Goal: Find contact information: Find contact information

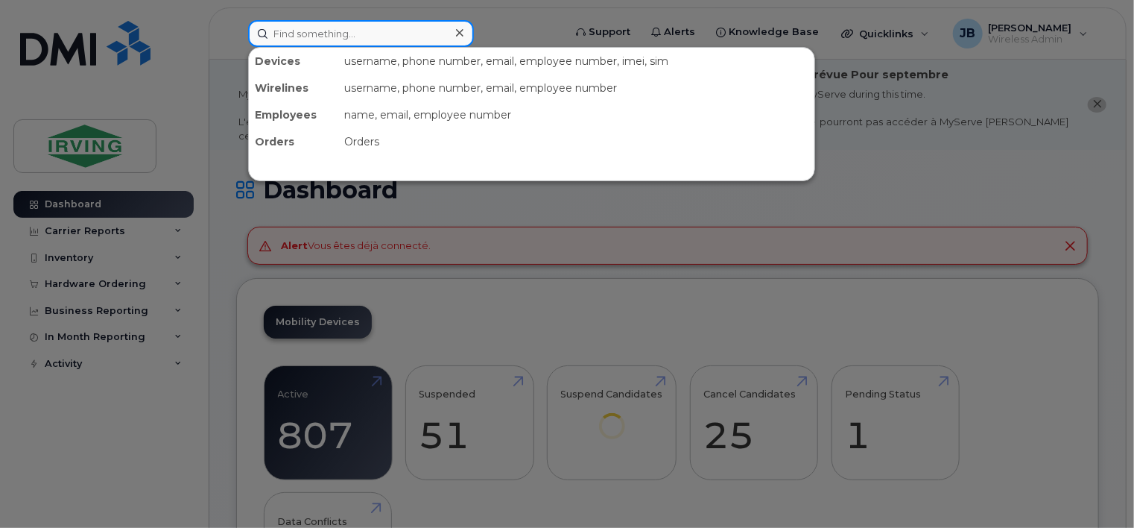
click at [310, 34] on input at bounding box center [361, 33] width 226 height 27
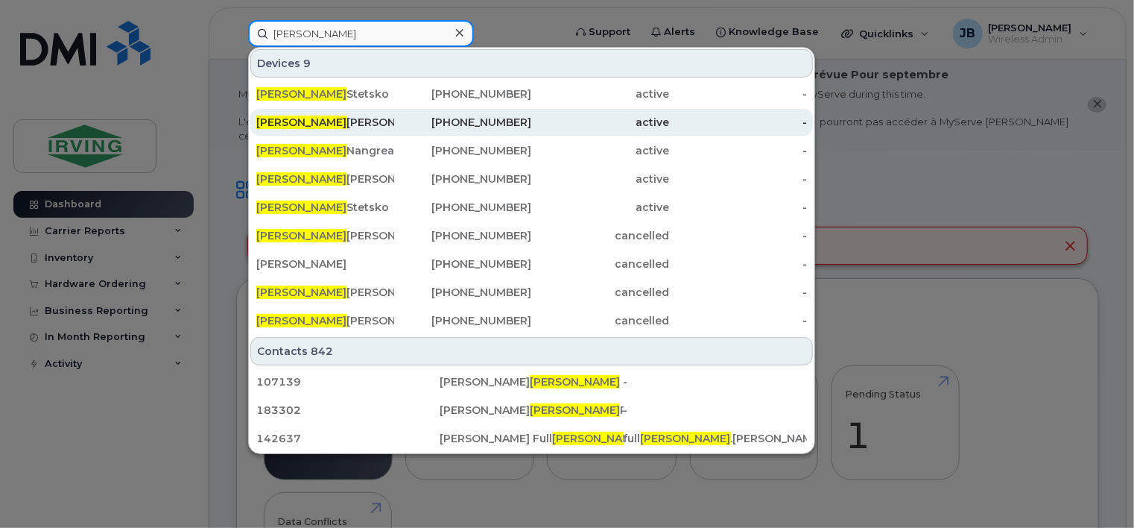
type input "[PERSON_NAME]"
click at [309, 124] on div "James Gunn" at bounding box center [325, 122] width 138 height 15
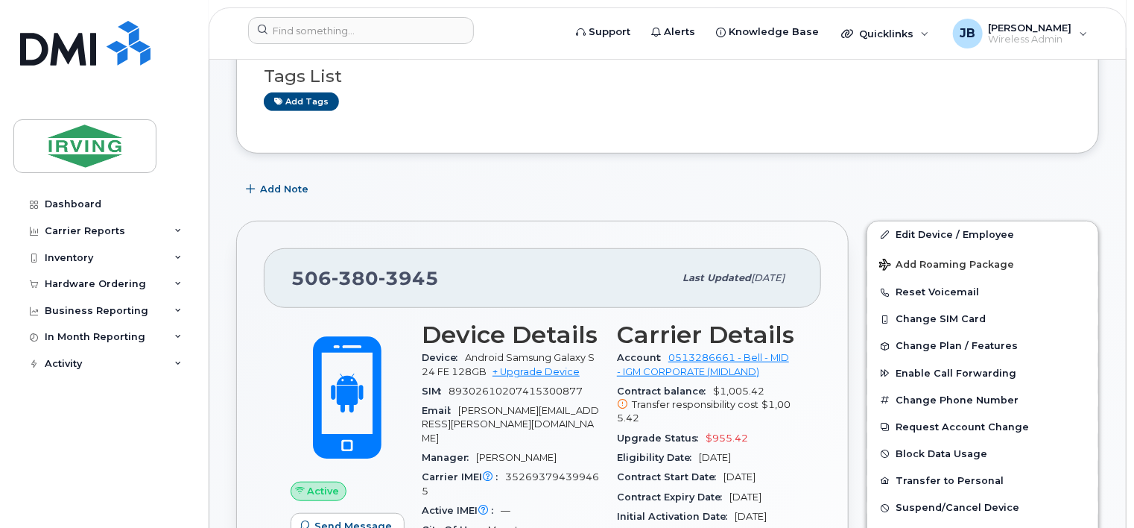
scroll to position [373, 0]
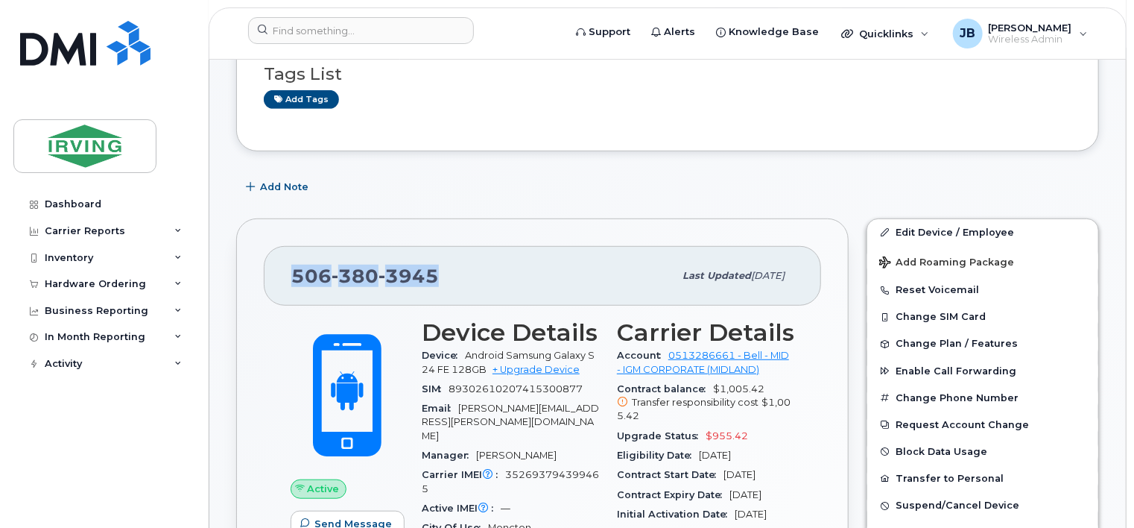
drag, startPoint x: 293, startPoint y: 256, endPoint x: 435, endPoint y: 247, distance: 142.6
click at [435, 260] on div "506 380 3945" at bounding box center [482, 275] width 382 height 31
copy span "506 380 3945"
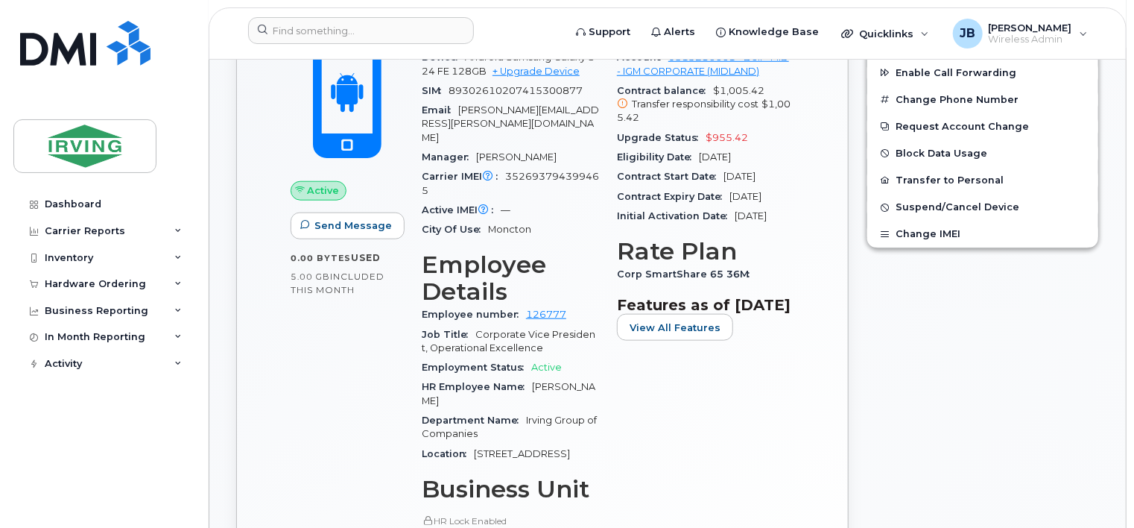
scroll to position [596, 0]
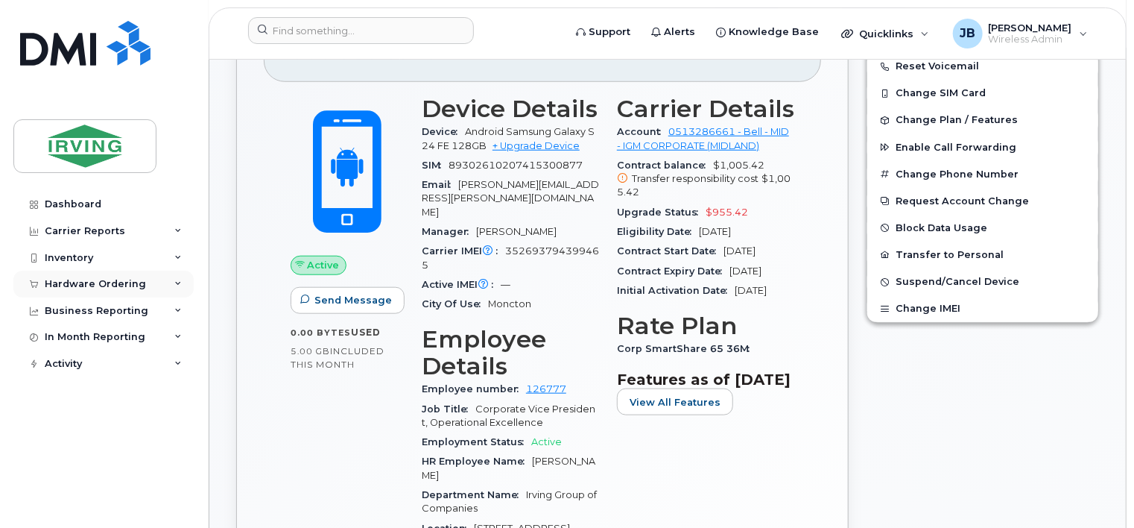
click at [81, 283] on div "Hardware Ordering" at bounding box center [95, 284] width 101 height 12
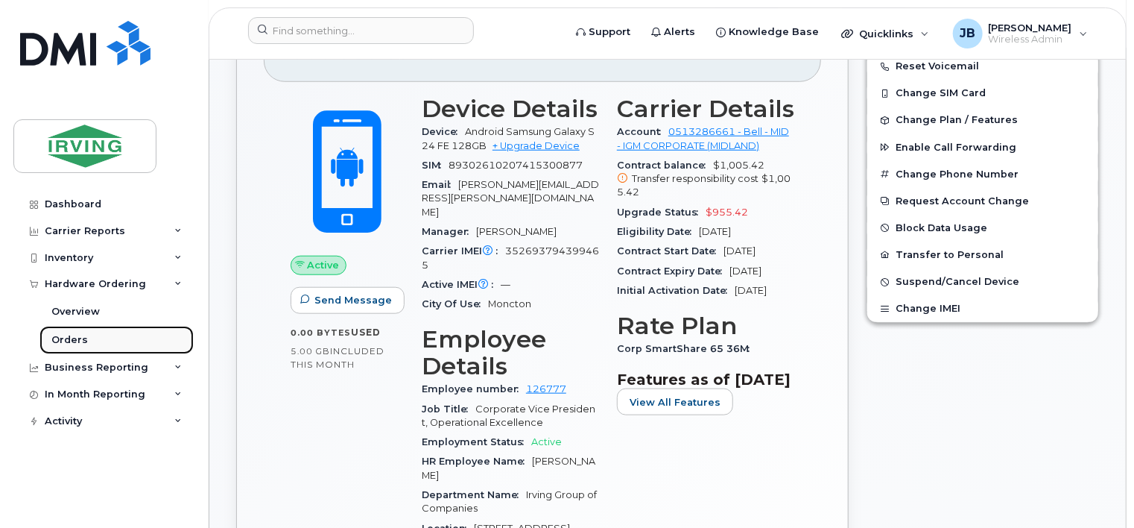
click at [56, 340] on div "Orders" at bounding box center [69, 339] width 37 height 13
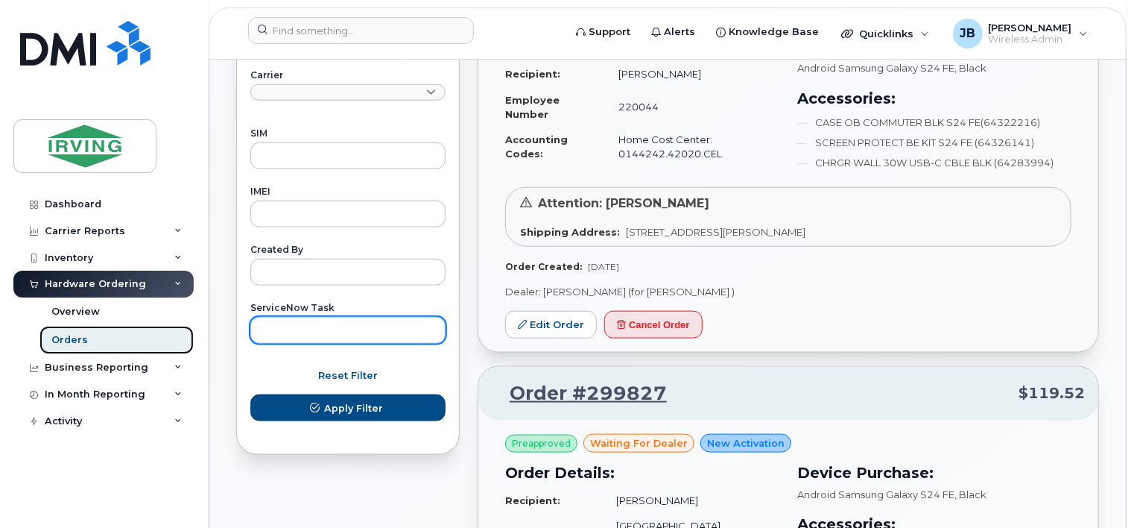
scroll to position [745, 0]
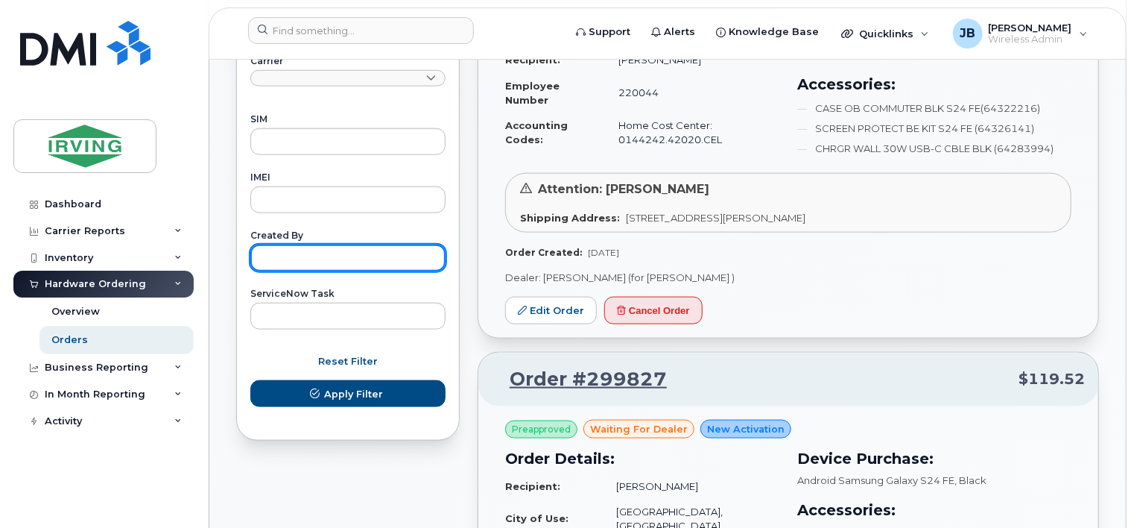
click at [306, 259] on input "text" at bounding box center [347, 257] width 195 height 27
type input "[PERSON_NAME]"
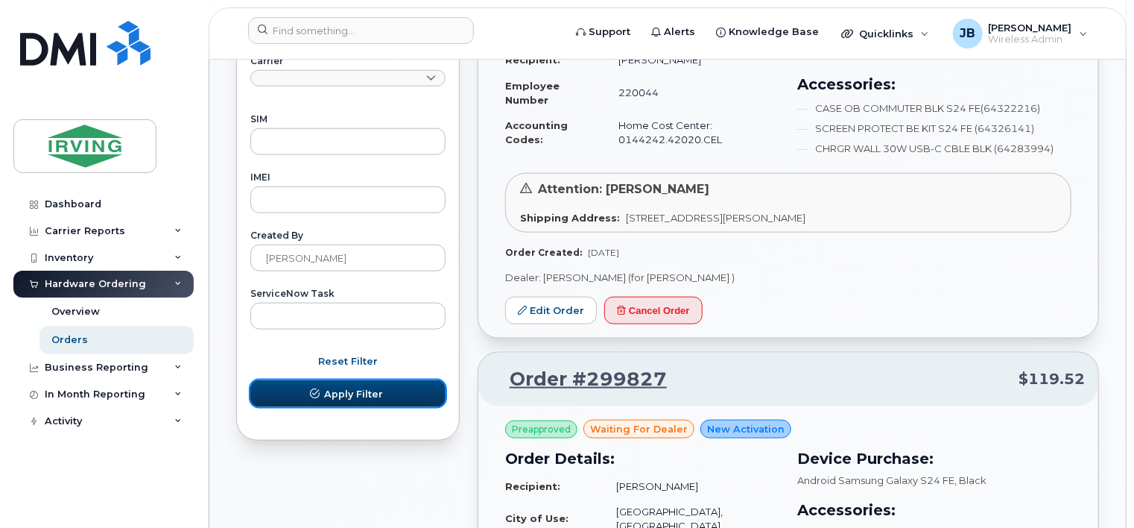
click at [334, 395] on span "Apply Filter" at bounding box center [353, 394] width 59 height 14
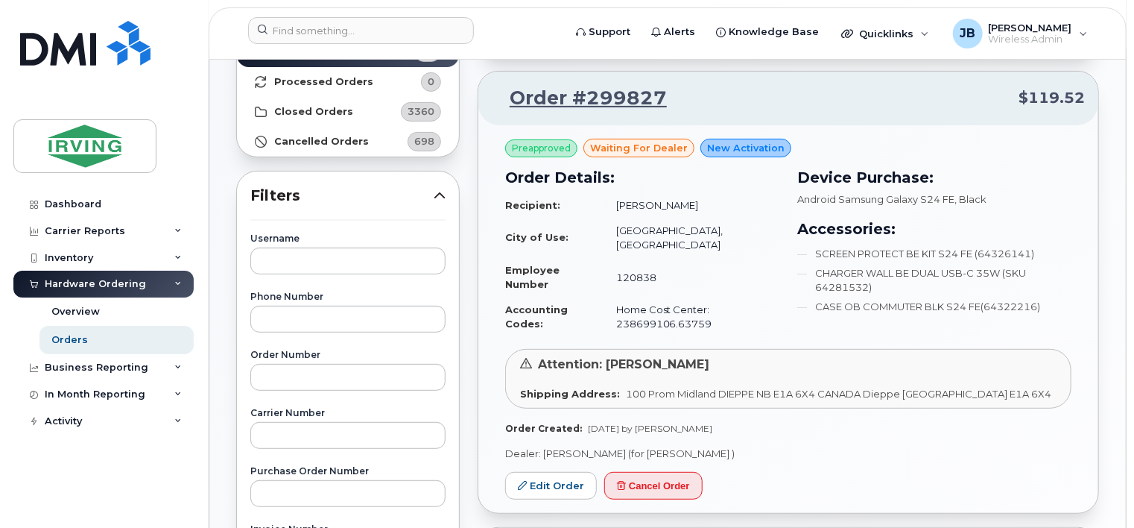
scroll to position [135, 0]
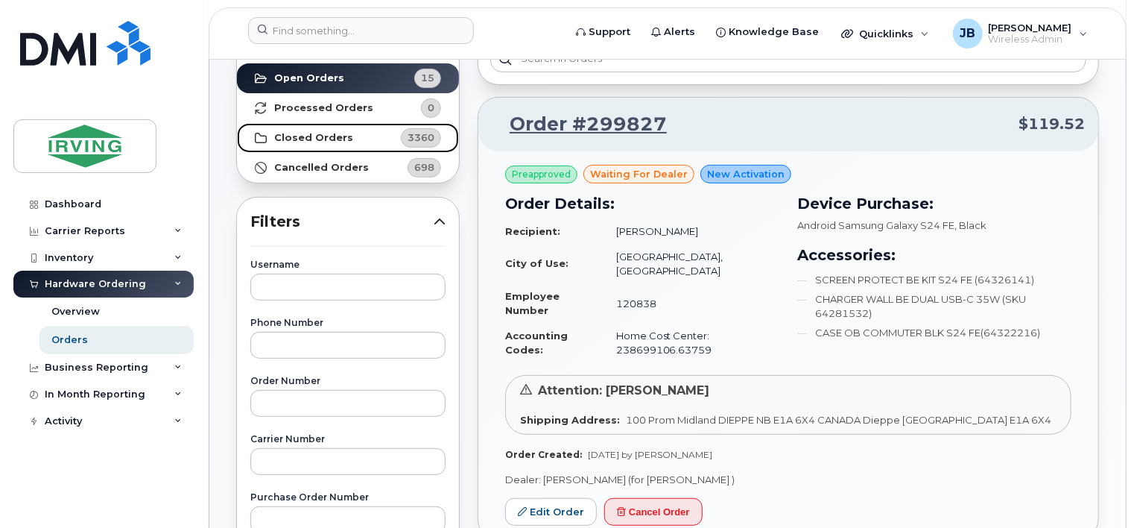
click at [419, 138] on span "3360" at bounding box center [421, 137] width 27 height 14
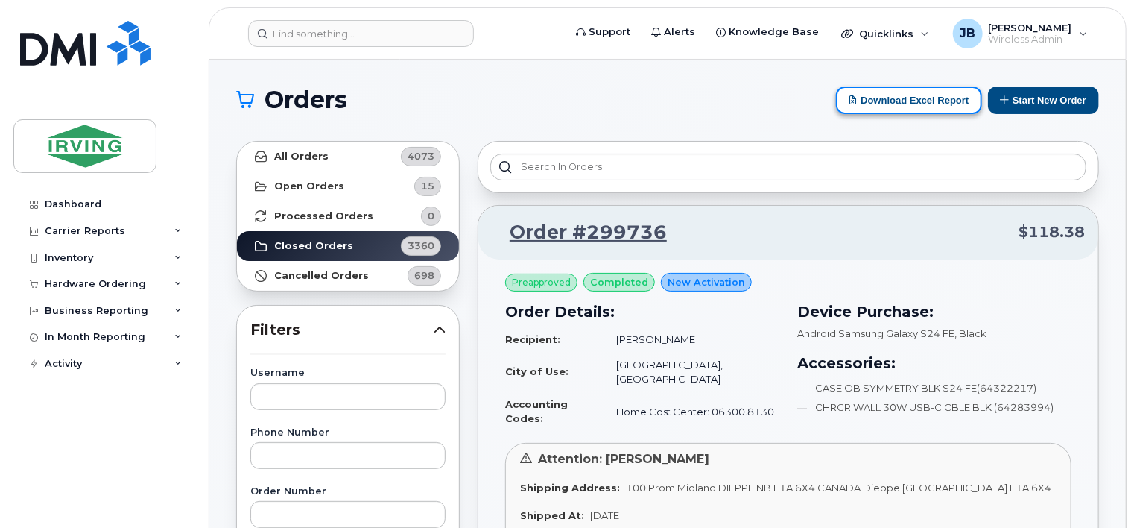
click at [914, 104] on button "Download Excel Report" at bounding box center [909, 100] width 146 height 28
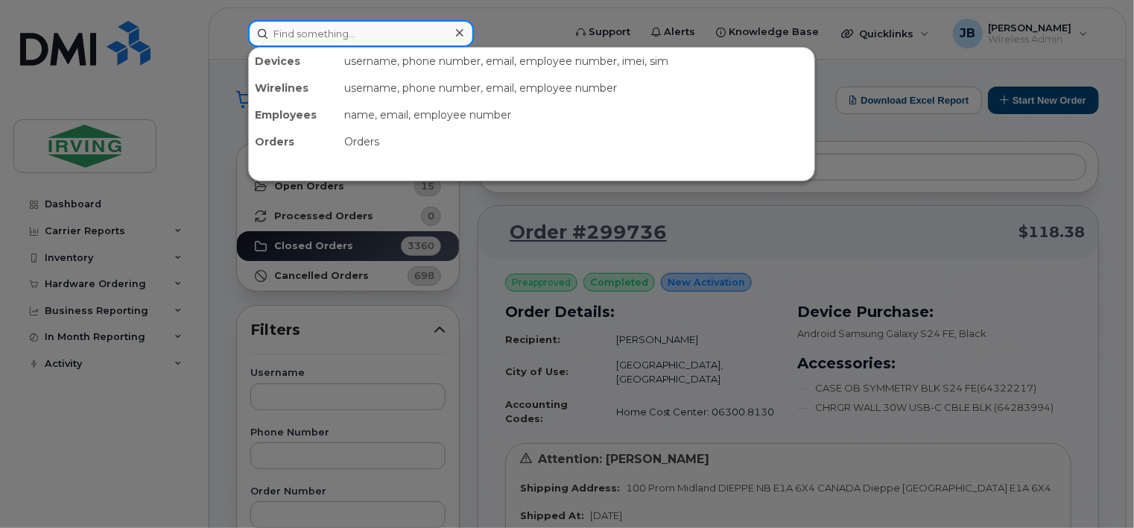
click at [304, 34] on input at bounding box center [361, 33] width 226 height 27
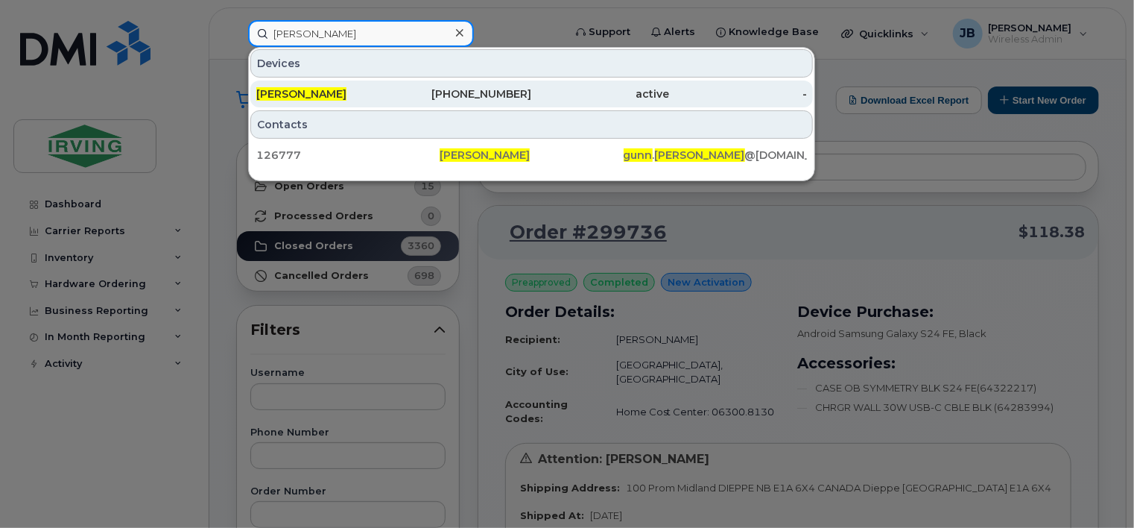
type input "james gunn"
click at [288, 95] on span "[PERSON_NAME]" at bounding box center [301, 93] width 90 height 13
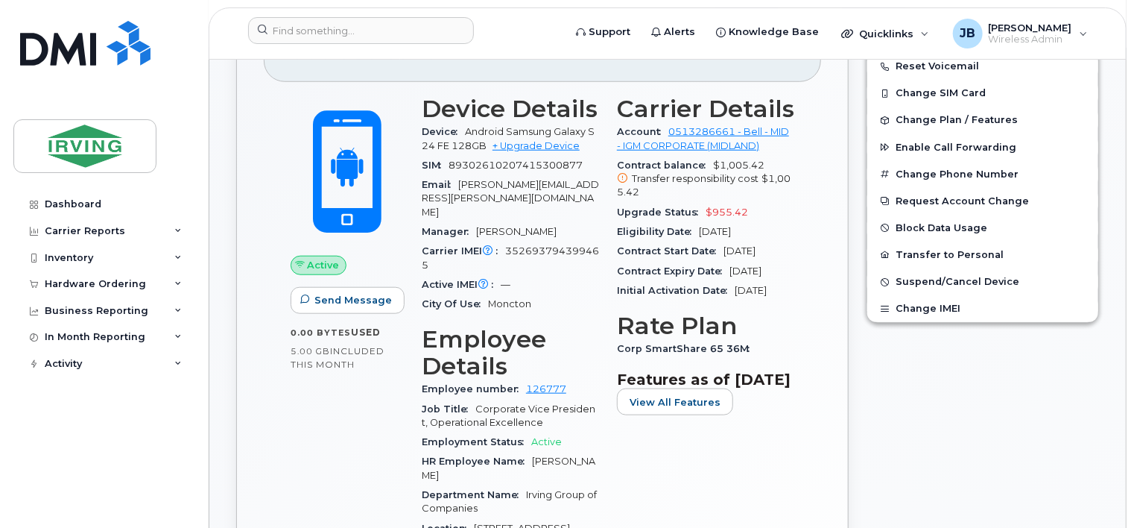
scroll to position [671, 0]
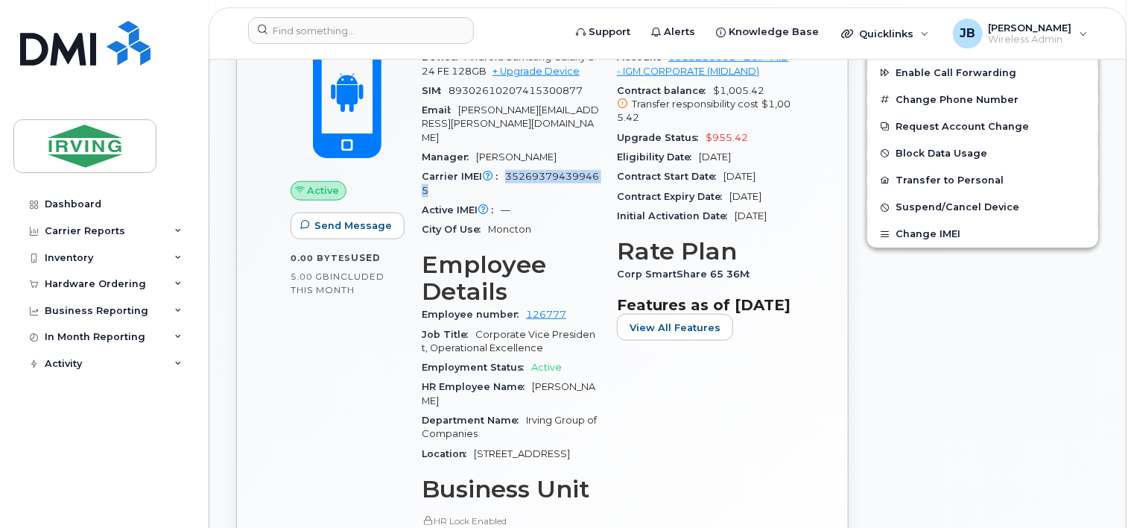
drag, startPoint x: 507, startPoint y: 134, endPoint x: 514, endPoint y: 144, distance: 12.2
click at [514, 167] on div "Carrier IMEI Carrier IMEI is reported during the last billing cycle or change o…" at bounding box center [510, 184] width 177 height 34
drag, startPoint x: 514, startPoint y: 143, endPoint x: 534, endPoint y: 137, distance: 21.0
copy span "352693794399465"
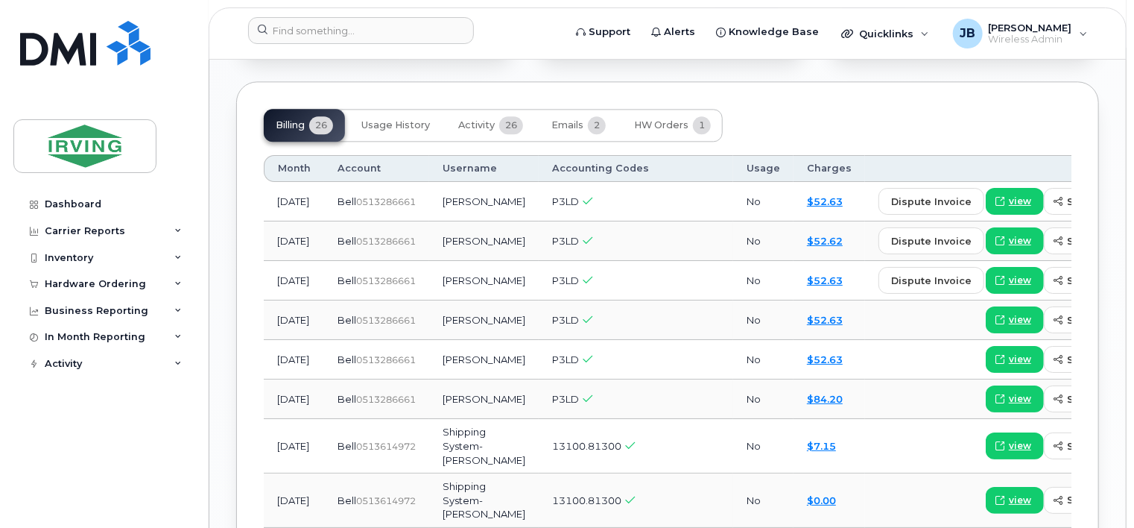
scroll to position [1714, 0]
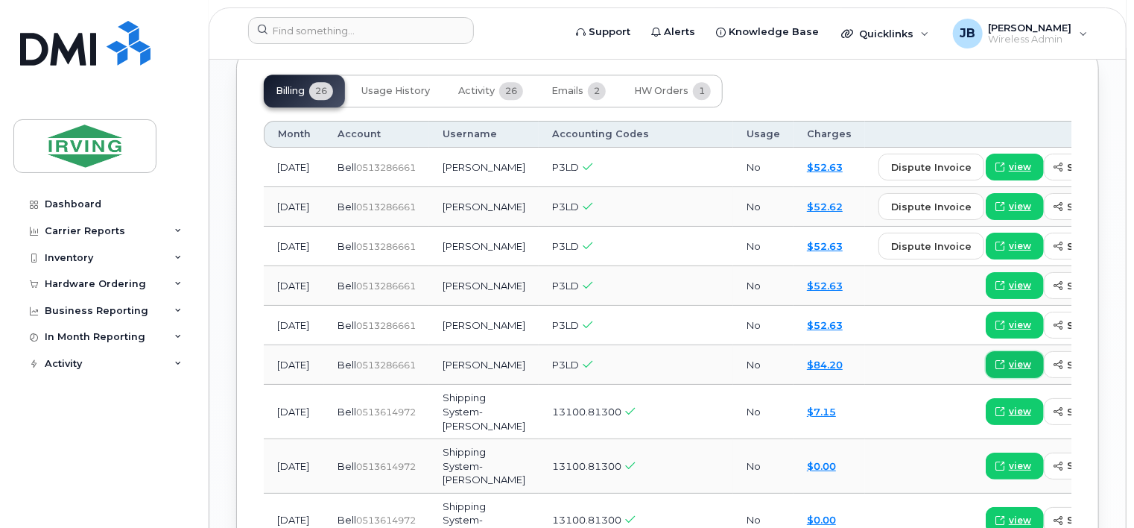
click at [1009, 358] on span "view" at bounding box center [1020, 364] width 22 height 13
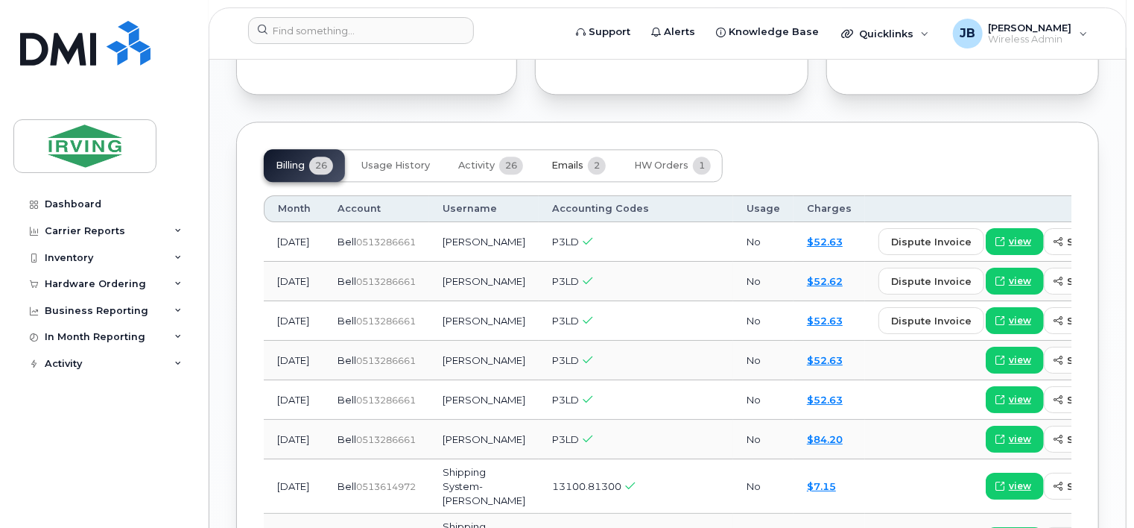
click at [568, 159] on span "Emails" at bounding box center [568, 165] width 32 height 12
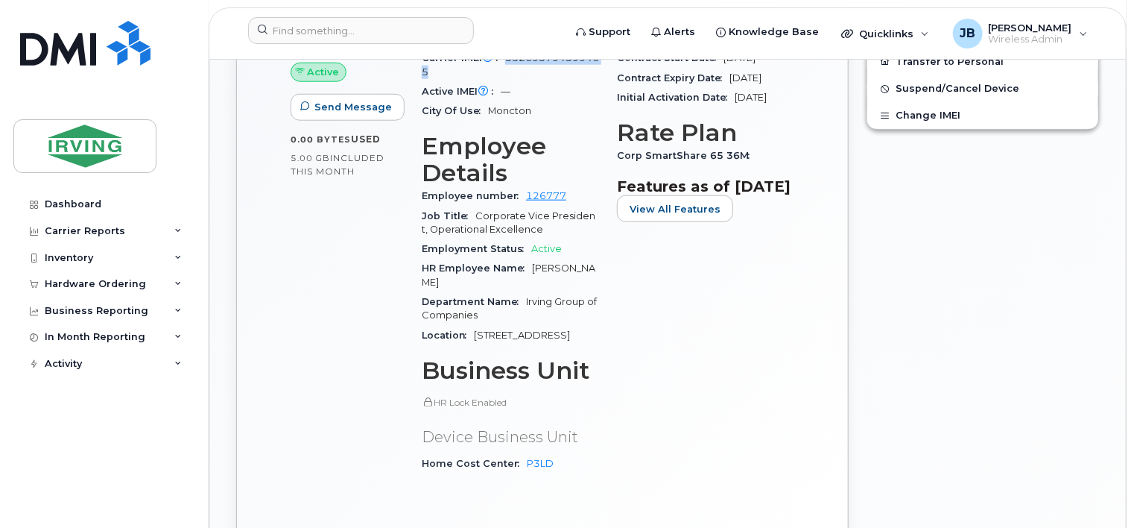
scroll to position [715, 0]
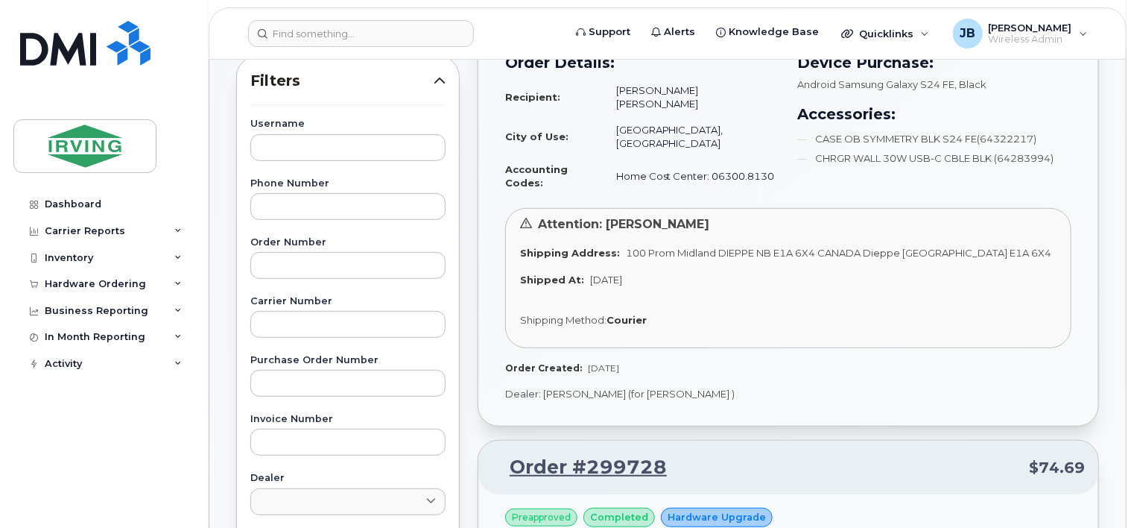
scroll to position [224, 0]
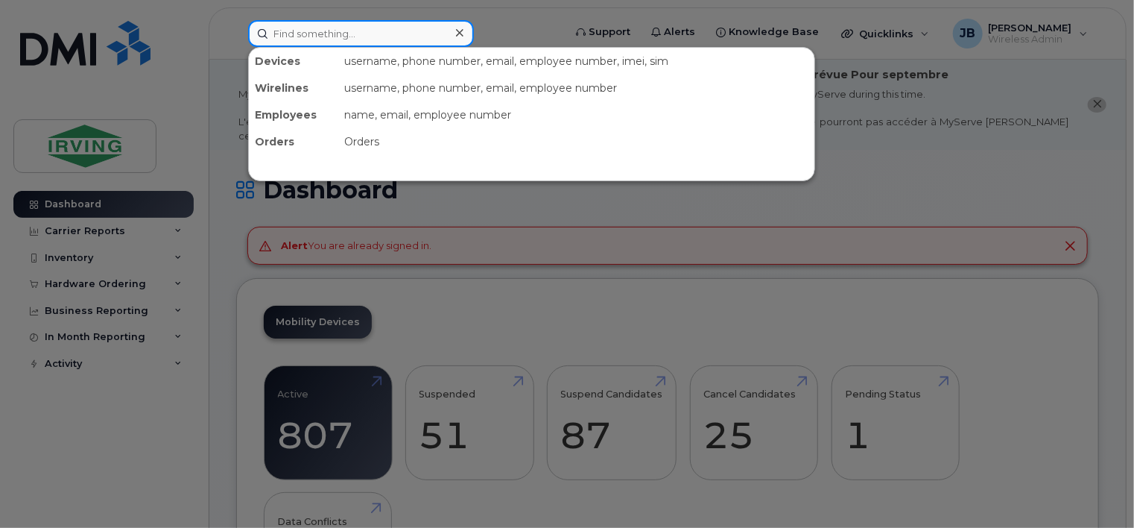
click at [285, 38] on input at bounding box center [361, 33] width 226 height 27
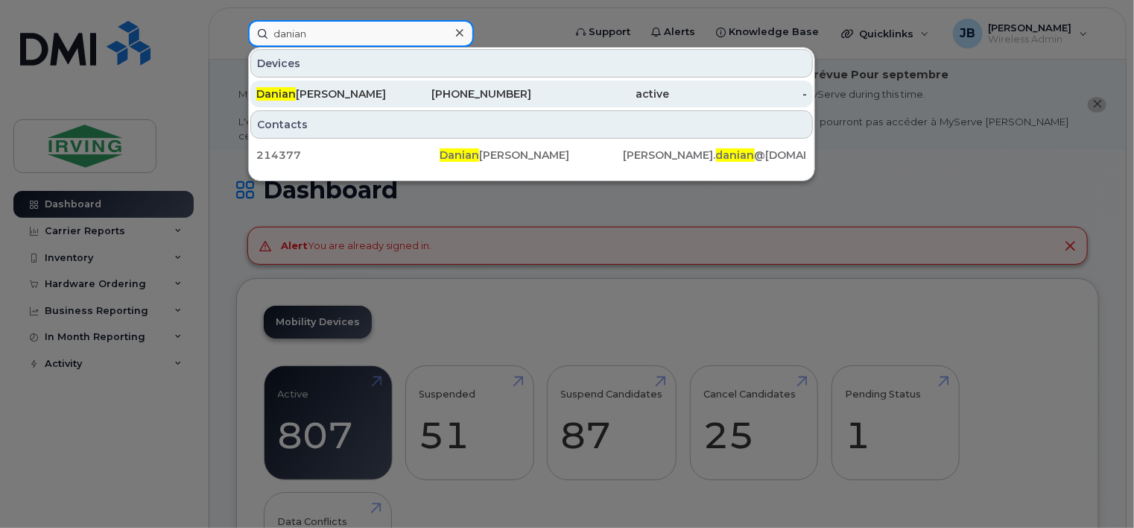
type input "danian"
click at [317, 95] on div "Danian Hylton" at bounding box center [325, 93] width 138 height 15
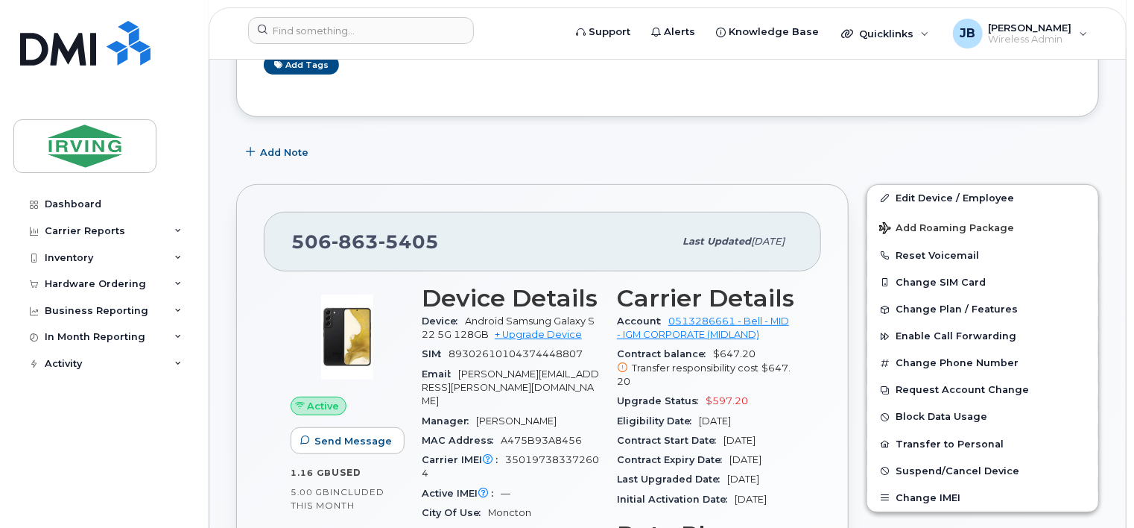
scroll to position [298, 0]
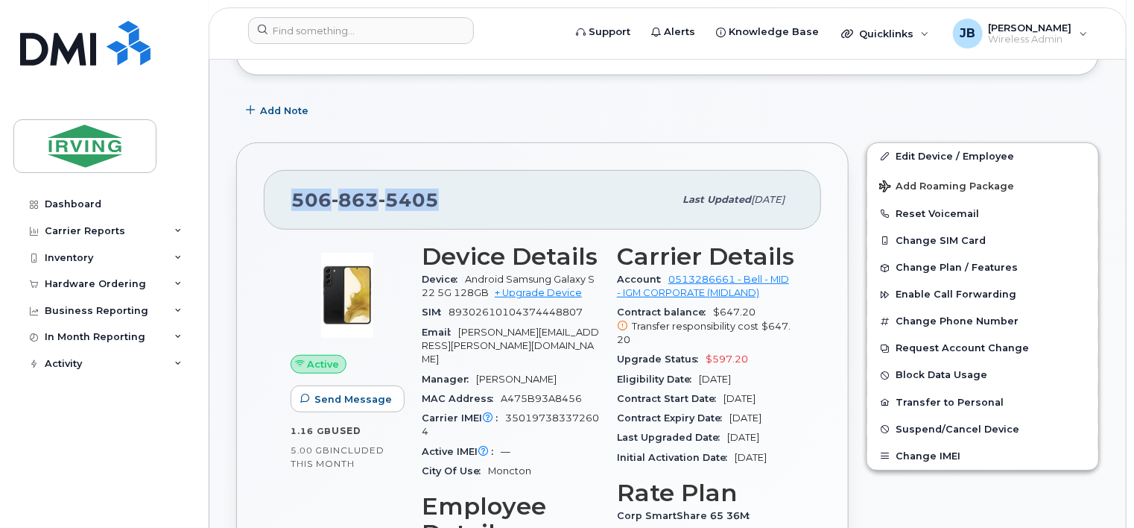
drag, startPoint x: 440, startPoint y: 185, endPoint x: 280, endPoint y: 203, distance: 161.3
click at [280, 203] on div "[PHONE_NUMBER] Last updated [DATE]" at bounding box center [543, 200] width 558 height 60
copy span "[PHONE_NUMBER]"
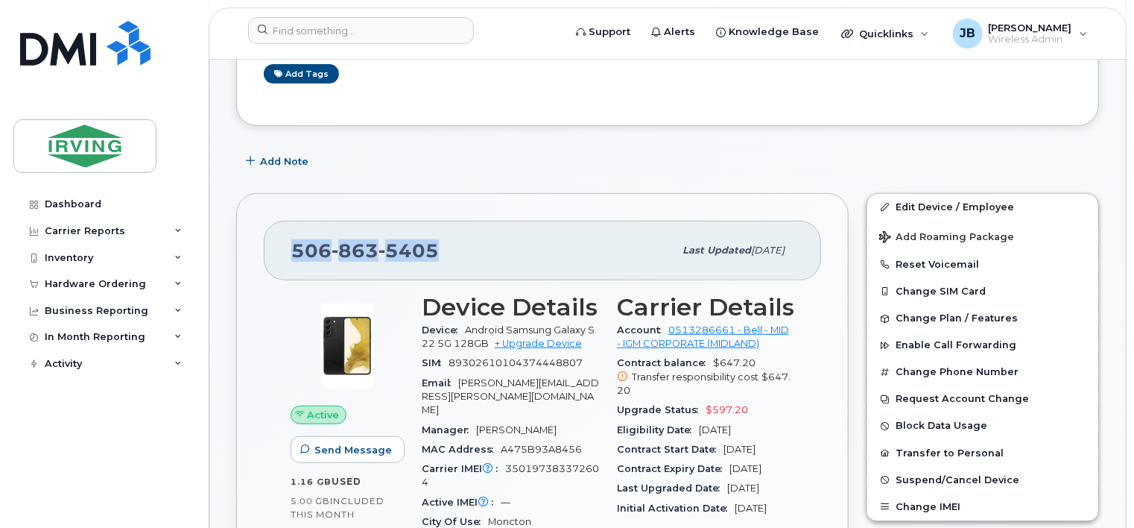
scroll to position [224, 0]
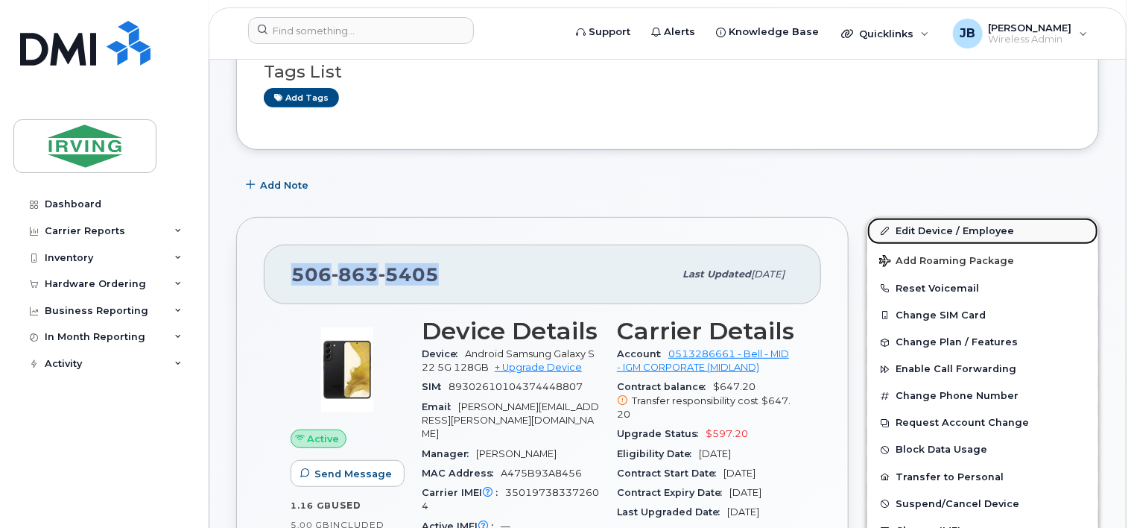
click at [933, 218] on link "Edit Device / Employee" at bounding box center [983, 231] width 231 height 27
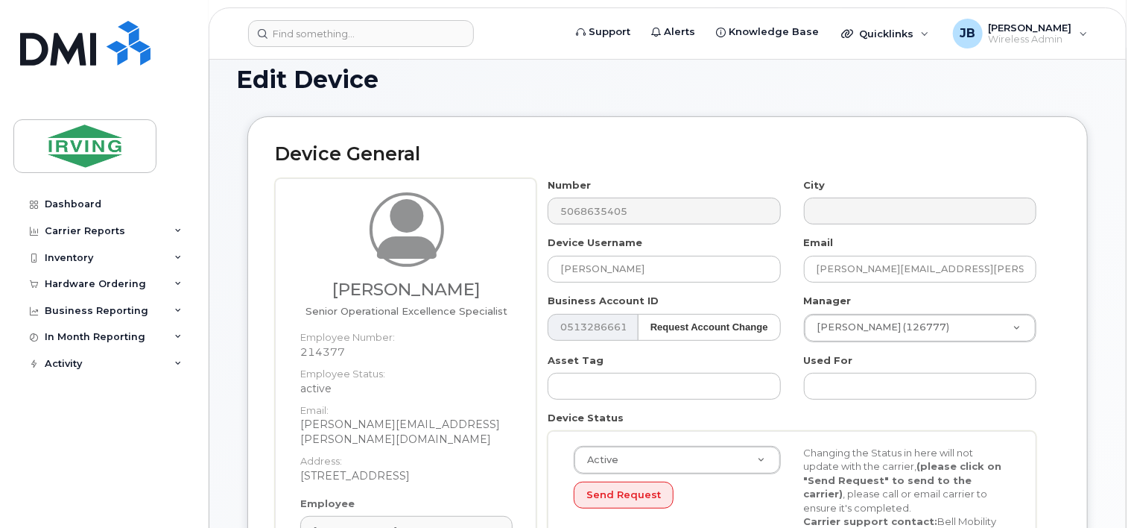
scroll to position [149, 0]
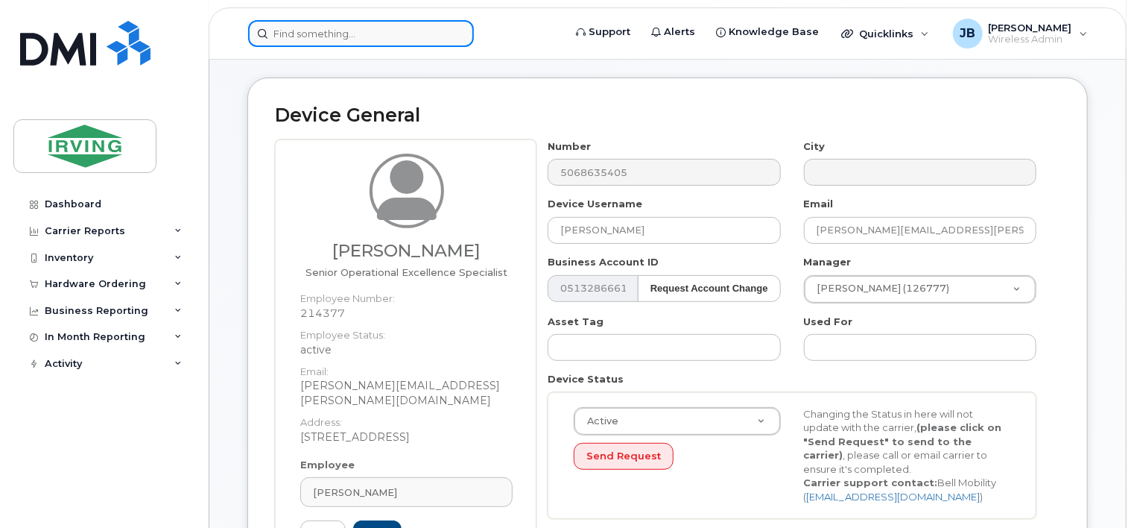
click at [303, 36] on input at bounding box center [361, 33] width 226 height 27
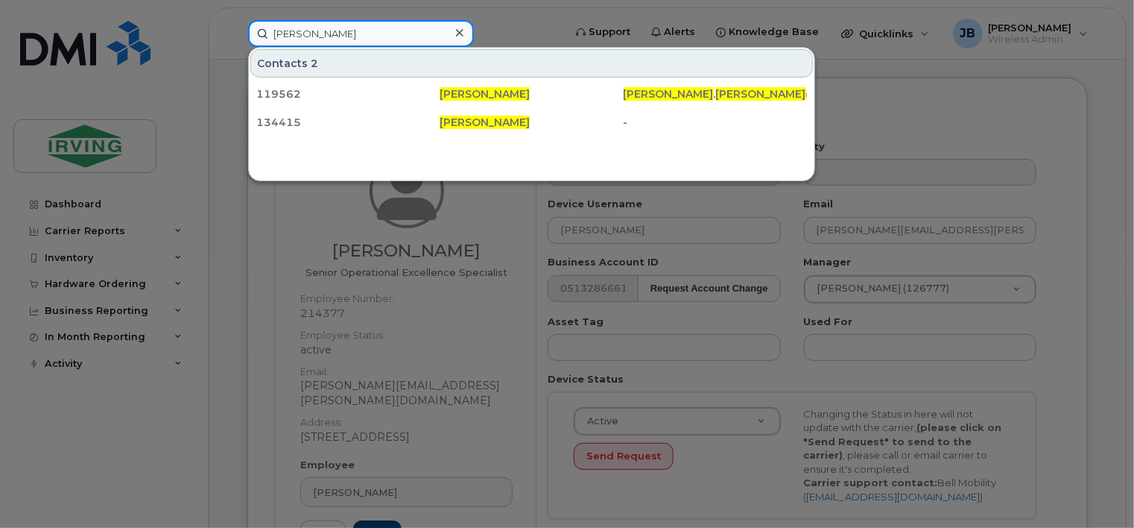
type input "[PERSON_NAME]"
click at [460, 30] on icon at bounding box center [459, 33] width 7 height 12
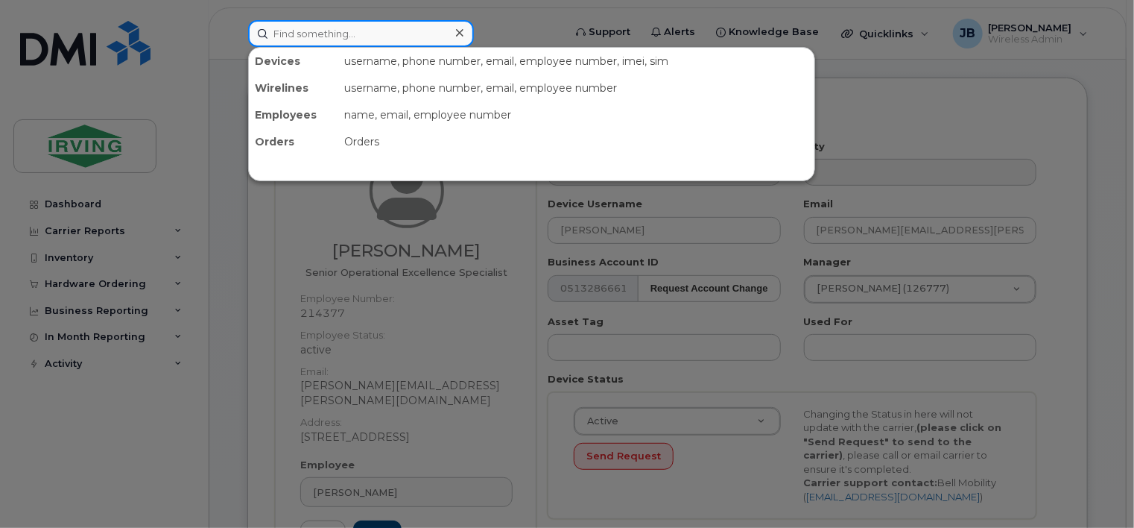
click at [326, 34] on input at bounding box center [361, 33] width 226 height 27
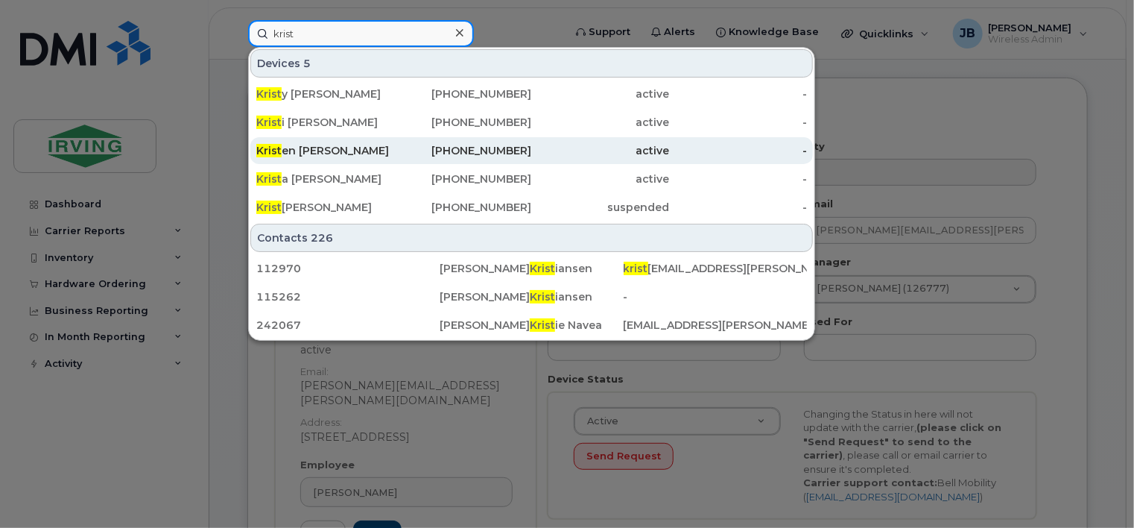
type input "krist"
click at [313, 151] on div "Krist en [PERSON_NAME]" at bounding box center [325, 150] width 138 height 15
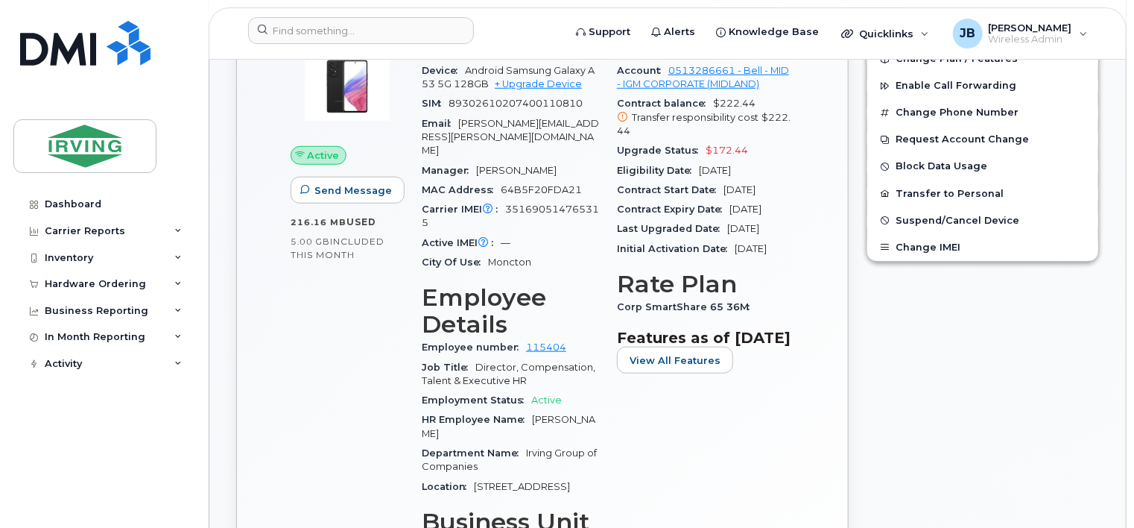
scroll to position [373, 0]
